Goal: Find specific page/section

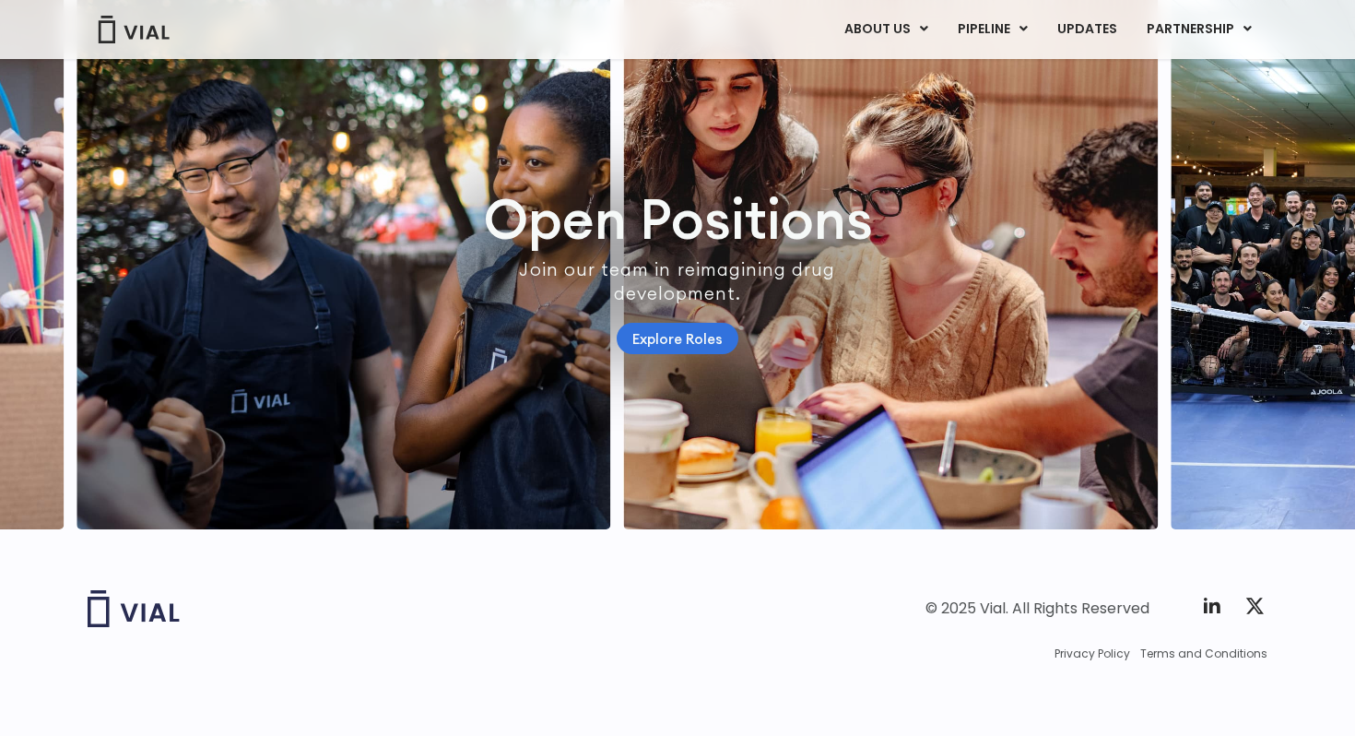
click at [676, 323] on link "Explore Roles" at bounding box center [678, 339] width 122 height 32
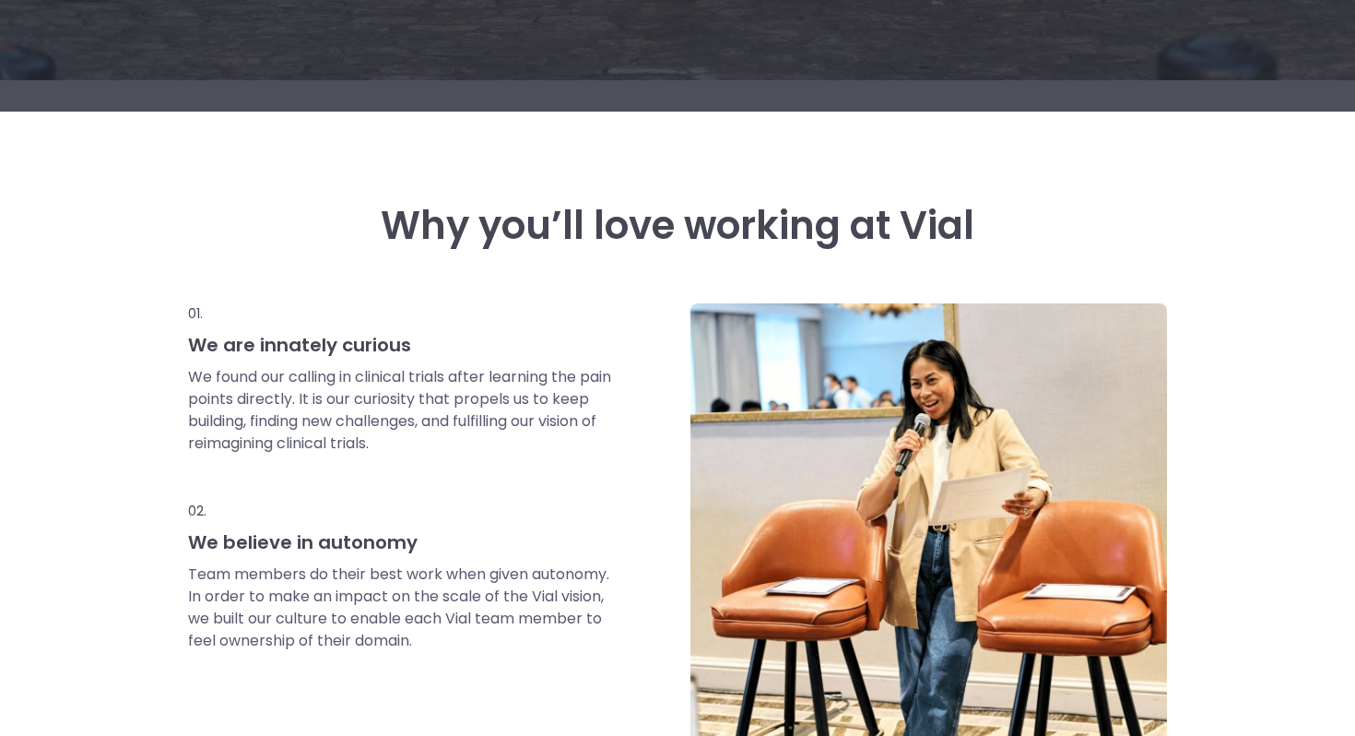
scroll to position [395, 0]
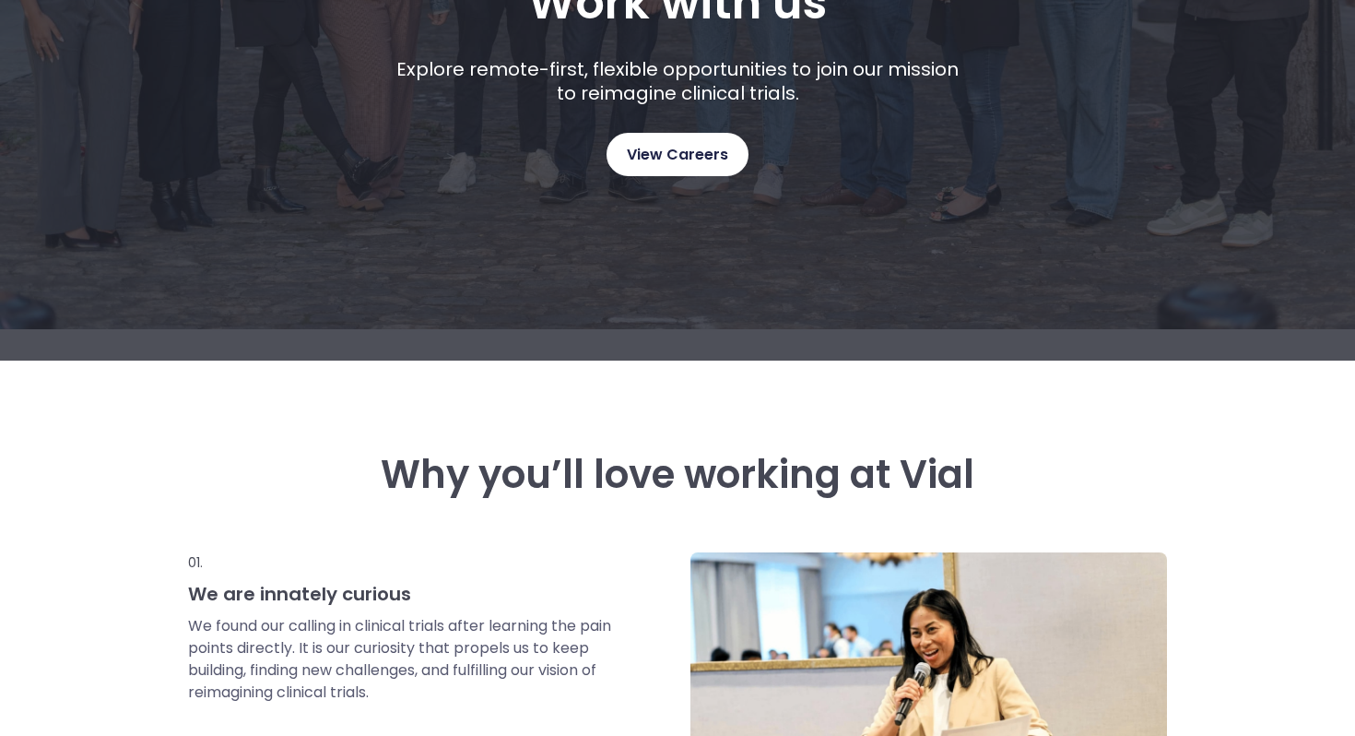
click at [678, 160] on span "View Careers" at bounding box center [677, 155] width 101 height 24
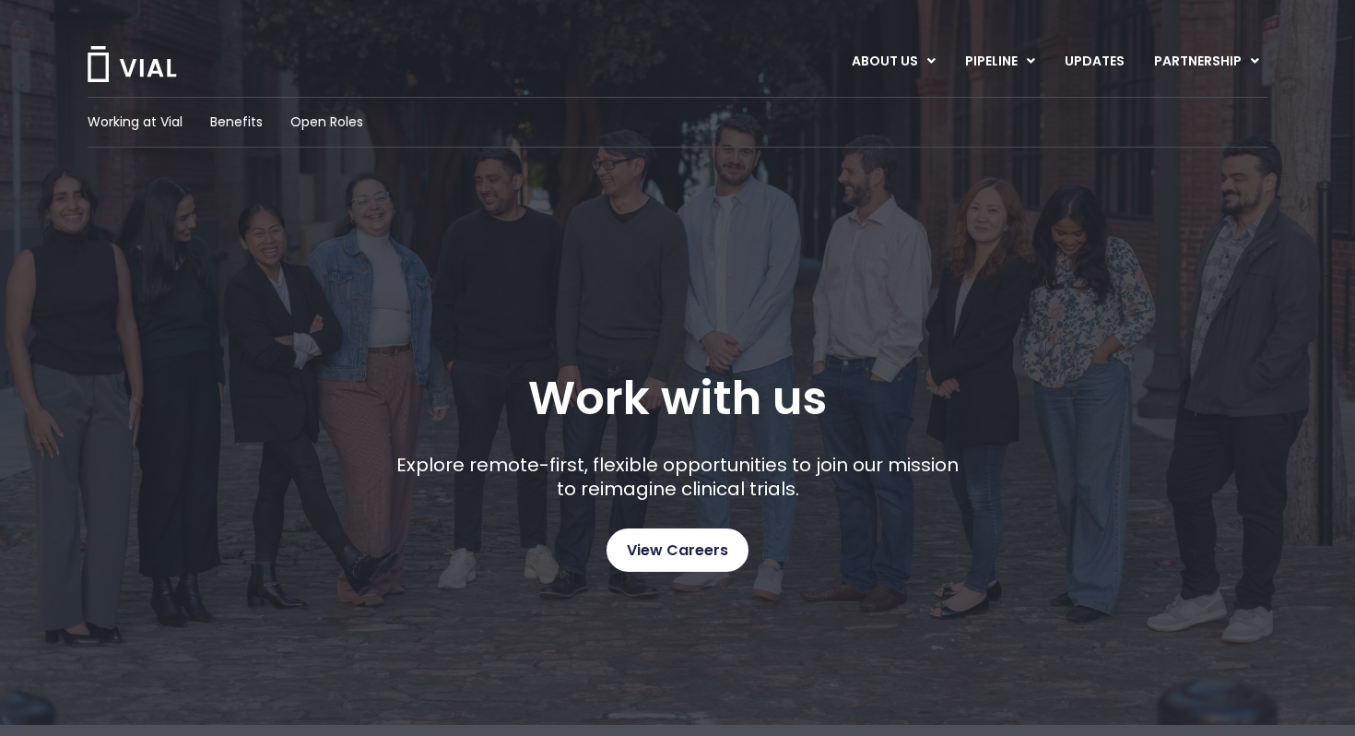
click at [702, 545] on span "View Careers" at bounding box center [677, 550] width 101 height 24
